Goal: Information Seeking & Learning: Learn about a topic

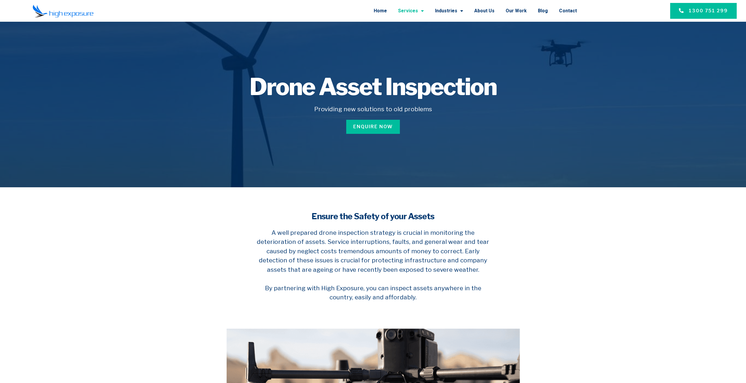
click at [418, 9] on link "Services" at bounding box center [411, 10] width 26 height 15
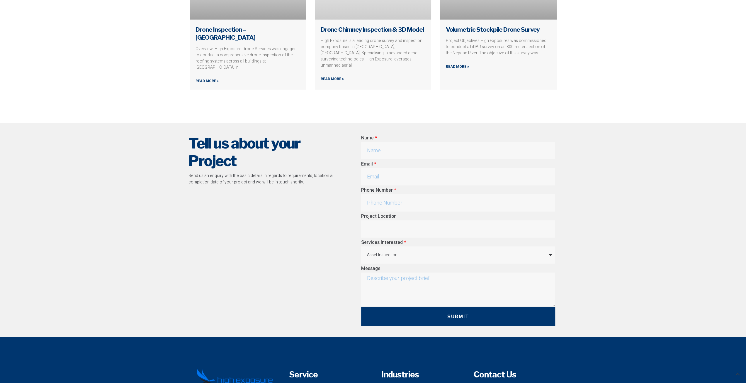
scroll to position [1583, 0]
